Goal: Task Accomplishment & Management: Manage account settings

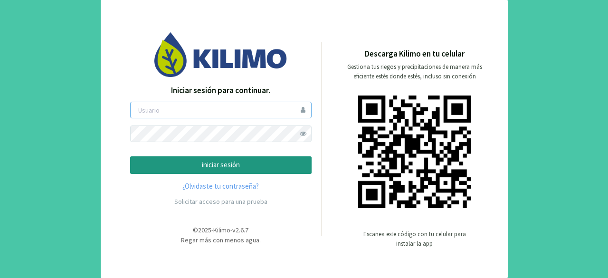
type input "jolly"
click at [180, 159] on button "iniciar sesión" at bounding box center [220, 165] width 181 height 18
